Goal: Information Seeking & Learning: Learn about a topic

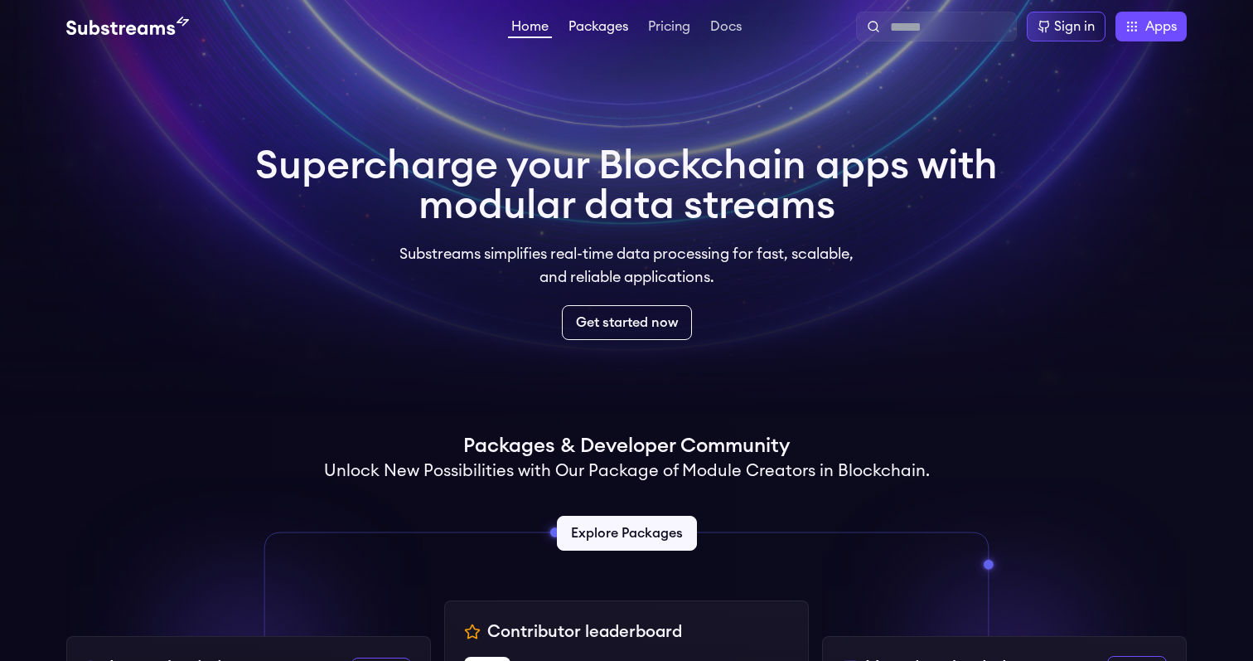
click at [603, 31] on link "Packages" at bounding box center [598, 28] width 66 height 17
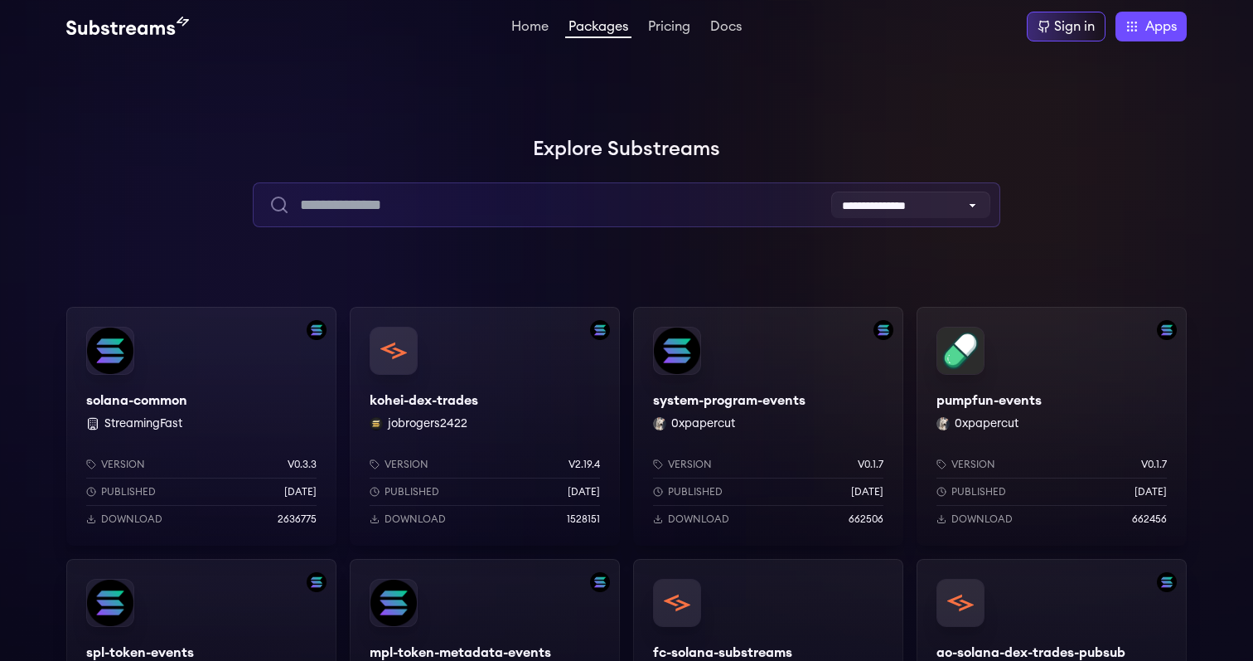
click at [531, 197] on input "text" at bounding box center [626, 204] width 747 height 45
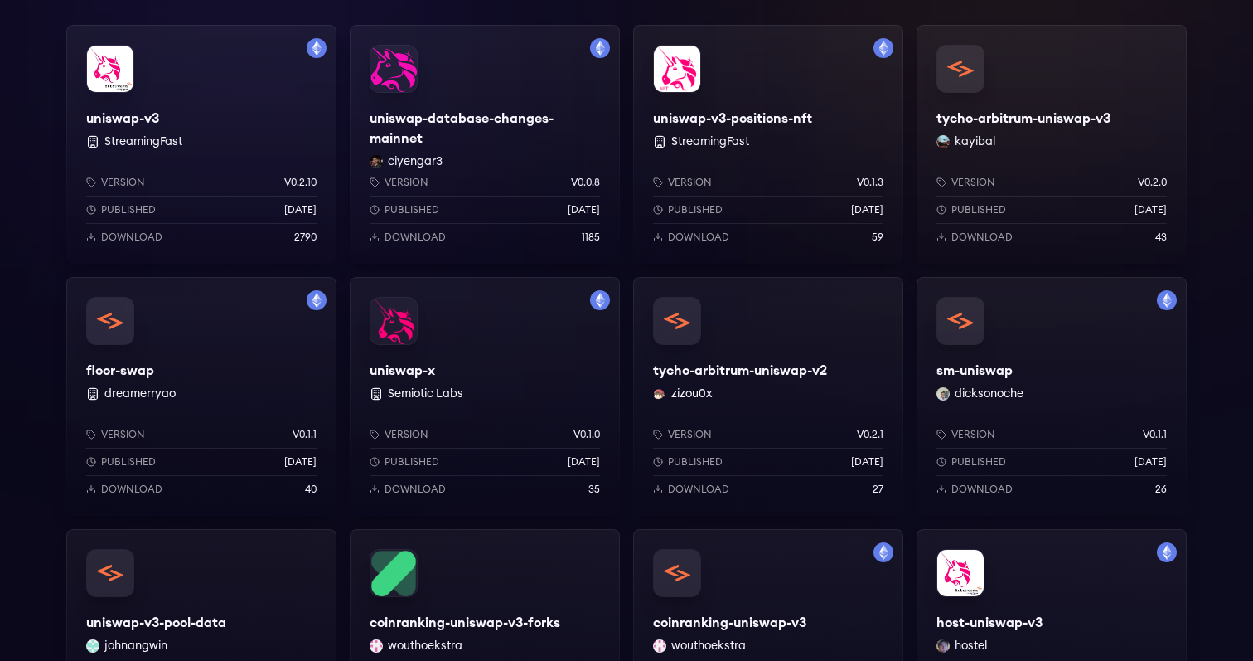
scroll to position [274, 0]
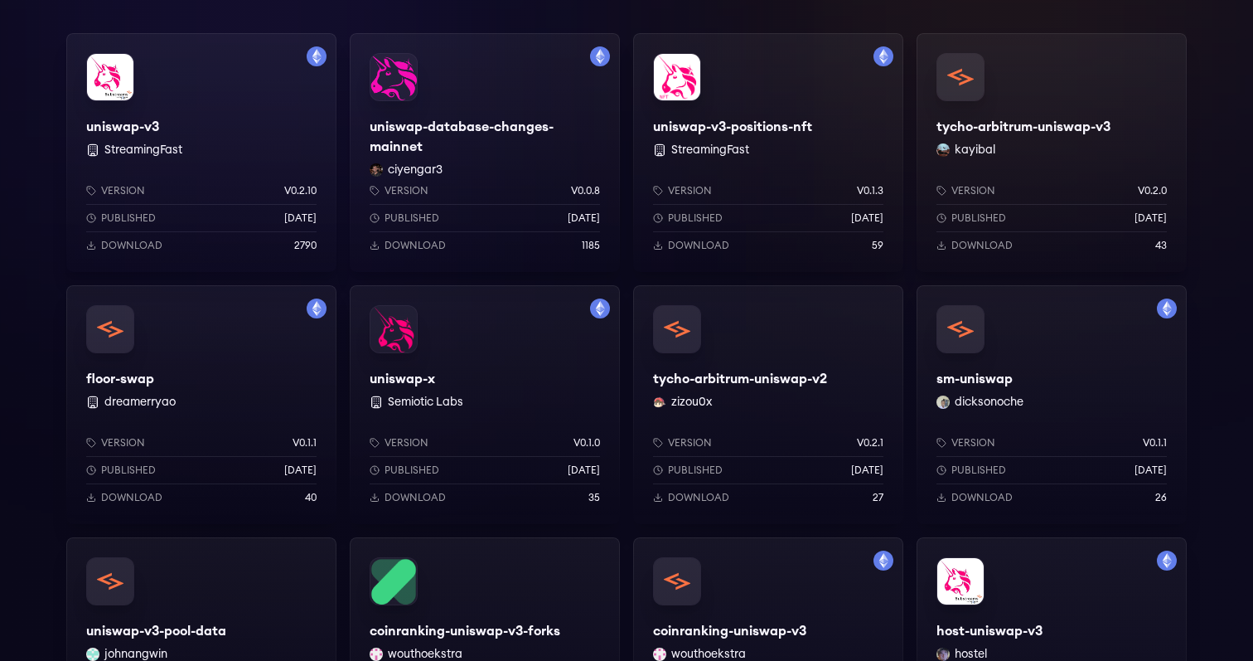
type input "*******"
click at [447, 72] on div "uniswap-database-changes-mainnet ciyengar3 Version v0.0.8 Published [DATE] Down…" at bounding box center [485, 152] width 270 height 239
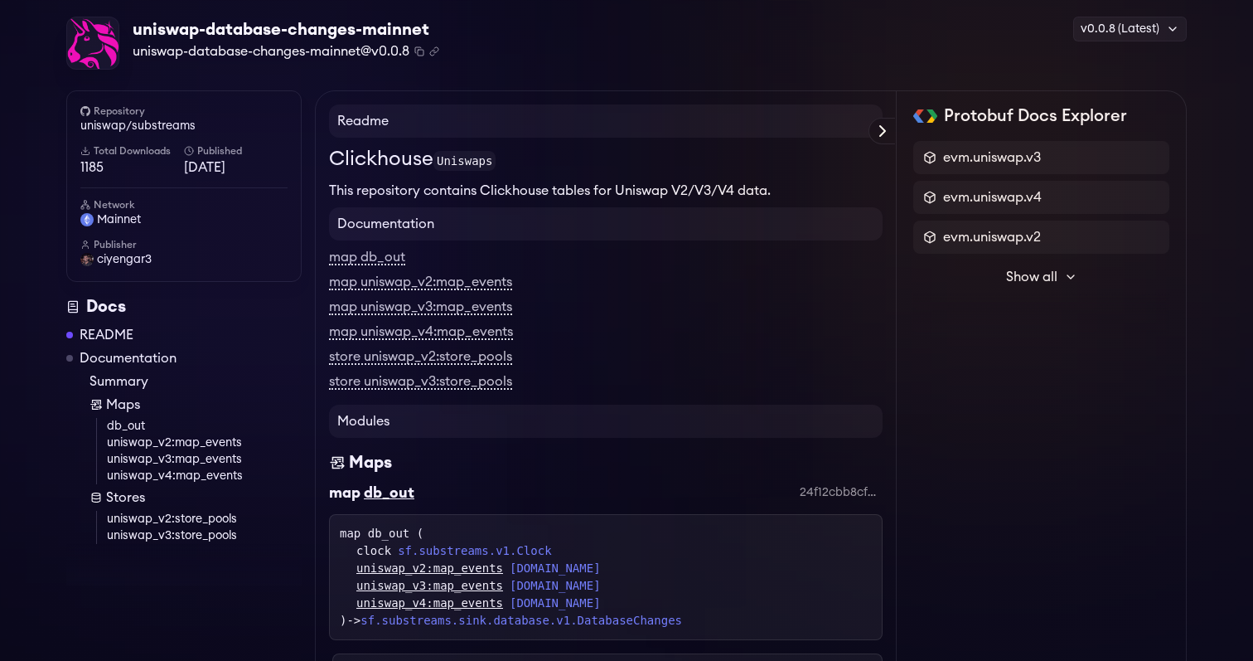
scroll to position [58, 0]
click at [494, 186] on p "This repository contains Clickhouse tables for Uniswap V2/V3/V4 data." at bounding box center [606, 189] width 554 height 20
click at [506, 190] on p "This repository contains Clickhouse tables for Uniswap V2/V3/V4 data." at bounding box center [606, 189] width 554 height 20
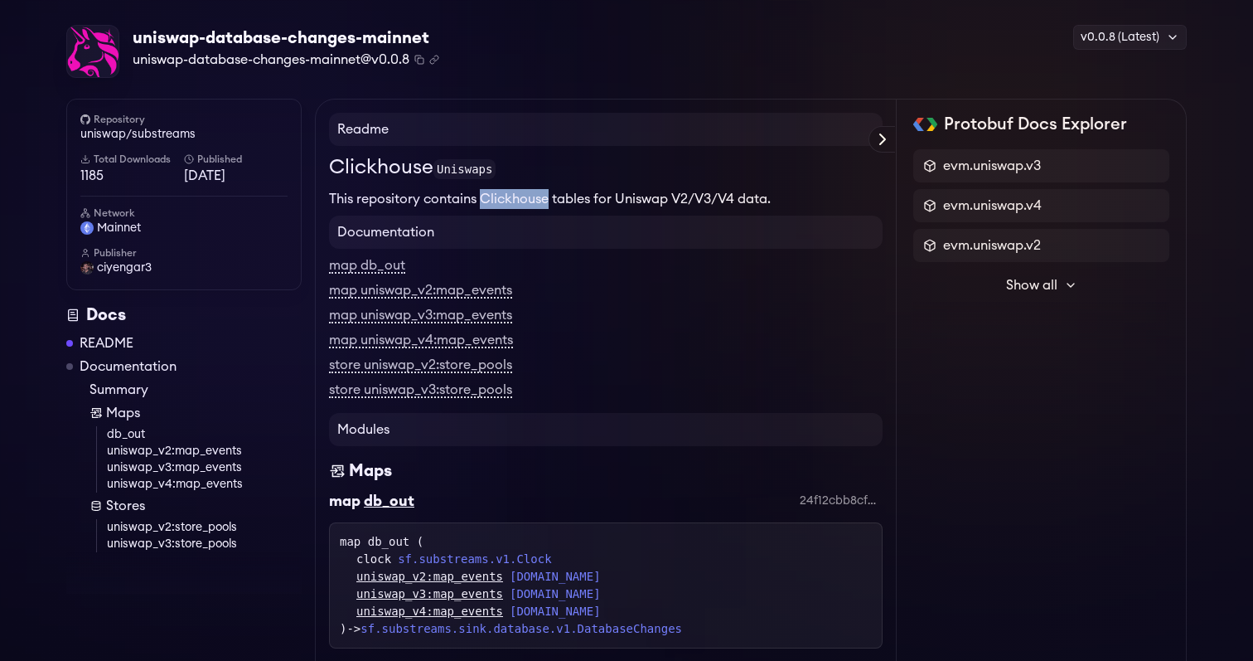
scroll to position [0, 0]
